Goal: Task Accomplishment & Management: Manage account settings

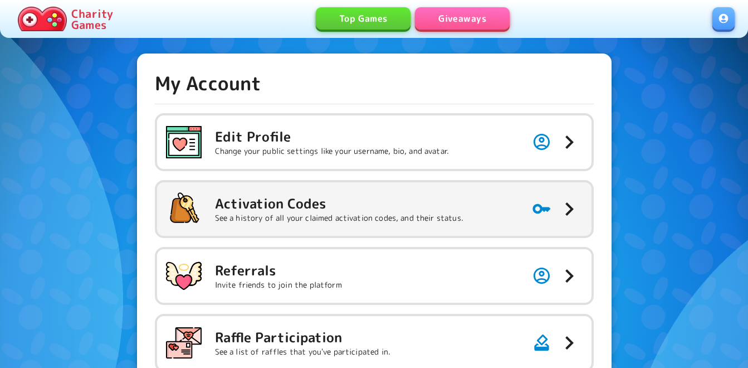
click at [315, 204] on h5 "Activation Codes" at bounding box center [339, 203] width 248 height 18
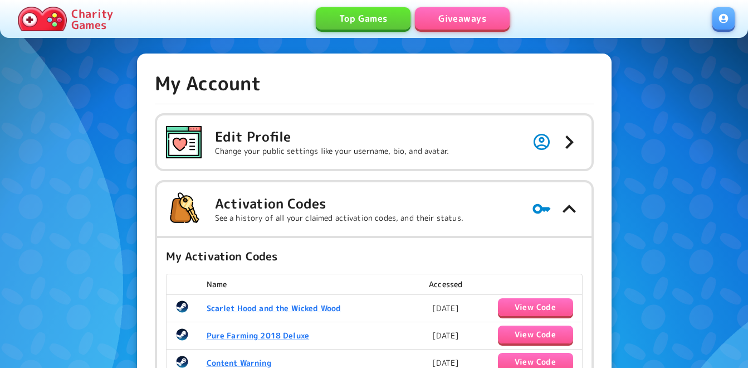
click at [470, 17] on link "Giveaways" at bounding box center [462, 18] width 95 height 22
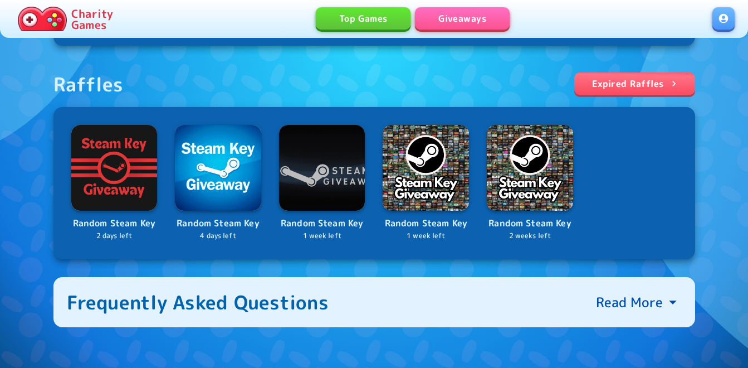
scroll to position [390, 0]
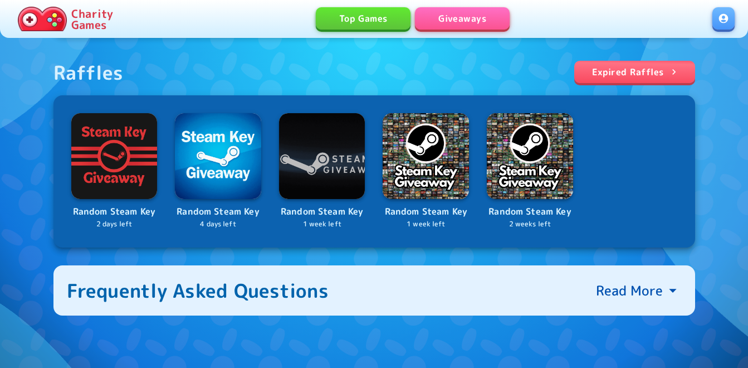
click at [722, 13] on link at bounding box center [723, 18] width 22 height 22
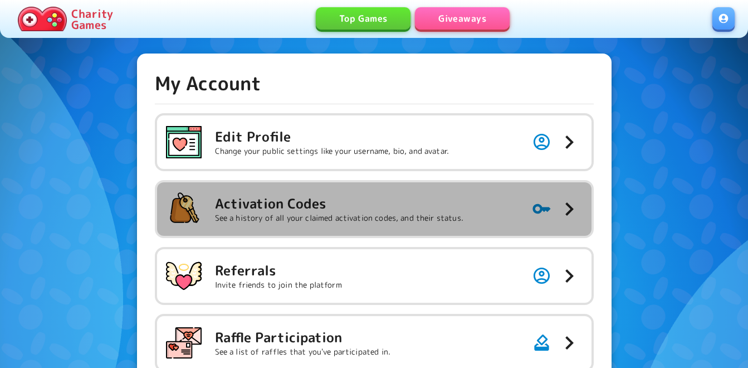
click at [276, 206] on h5 "Activation Codes" at bounding box center [339, 203] width 248 height 18
